Goal: Find specific page/section: Find specific page/section

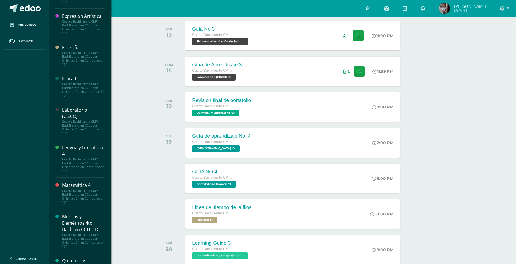
scroll to position [485, 0]
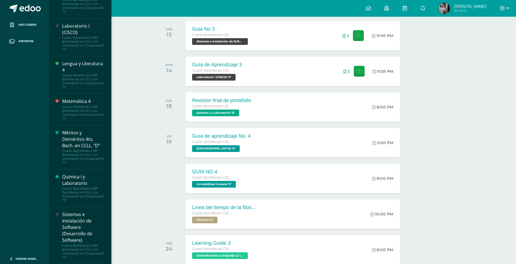
click at [85, 222] on div "Sistemas e Instalación de Software (Desarrollo de Software)" at bounding box center [83, 227] width 42 height 32
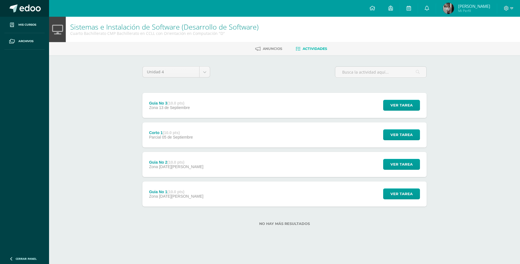
click at [25, 7] on span at bounding box center [30, 8] width 21 height 8
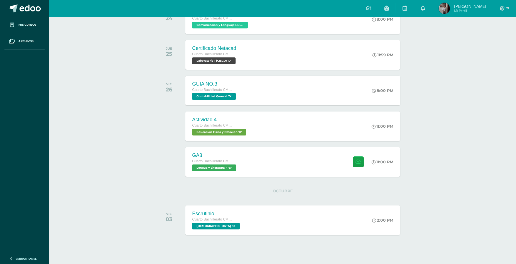
scroll to position [326, 0]
